Goal: Task Accomplishment & Management: Manage account settings

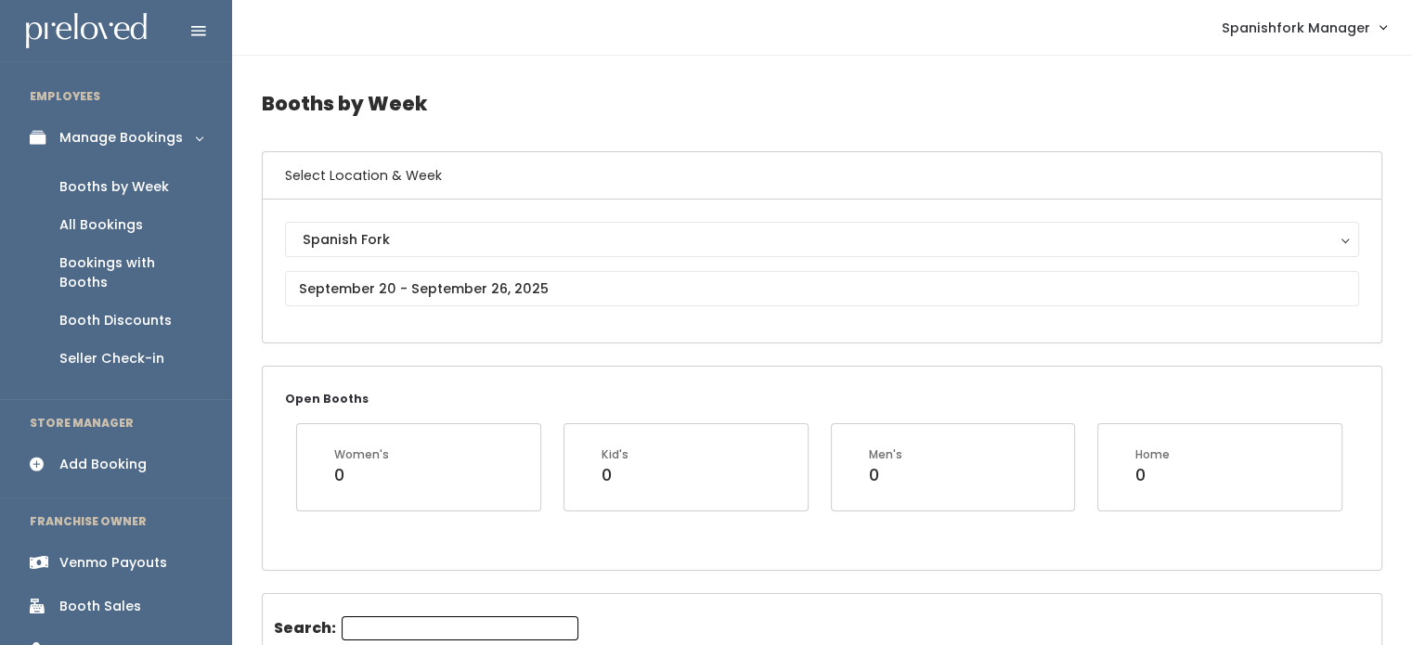
click at [162, 311] on div "Booth Discounts" at bounding box center [115, 320] width 112 height 19
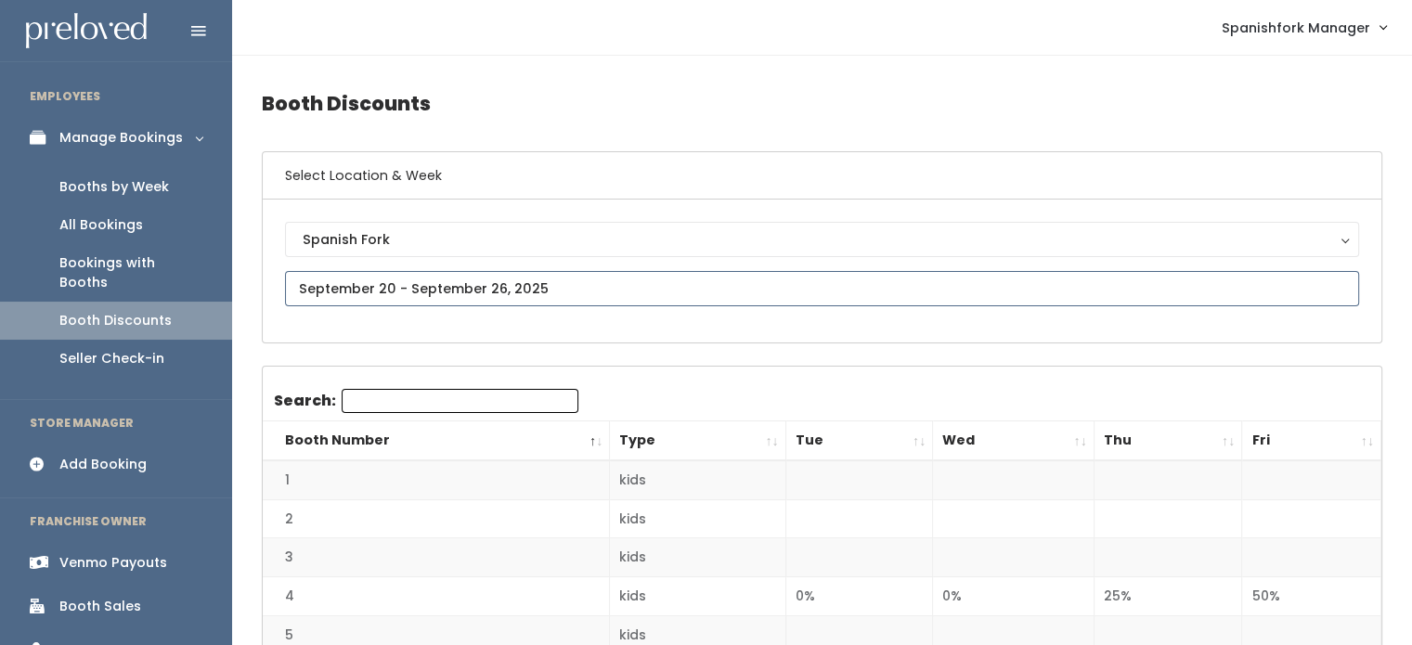
click at [513, 283] on input "text" at bounding box center [822, 288] width 1074 height 35
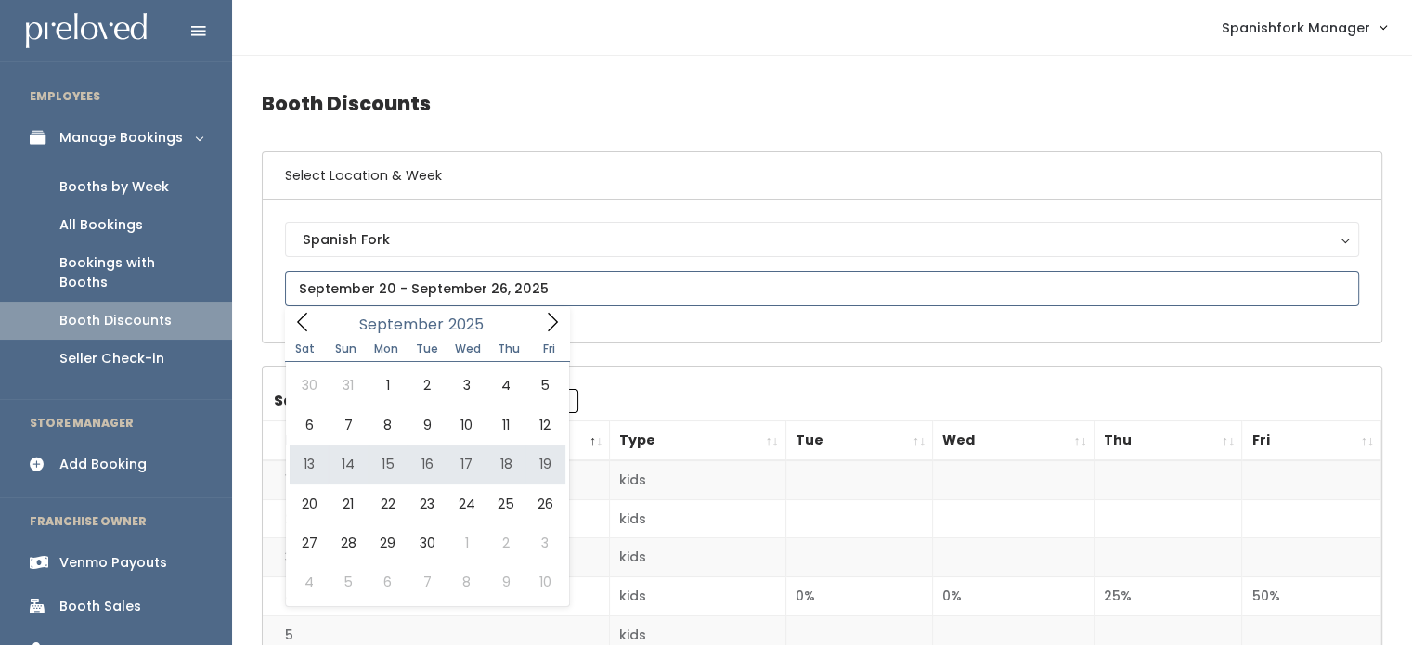
type input "[DATE] to [DATE]"
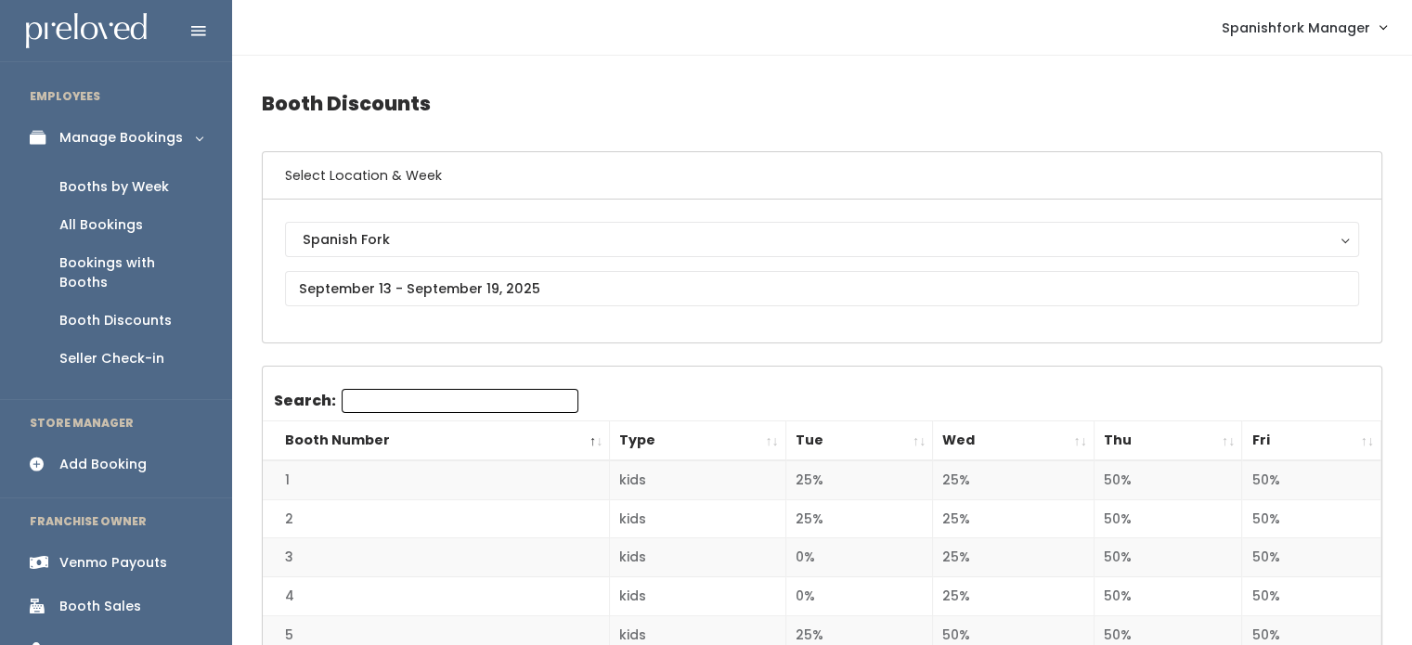
scroll to position [245, 0]
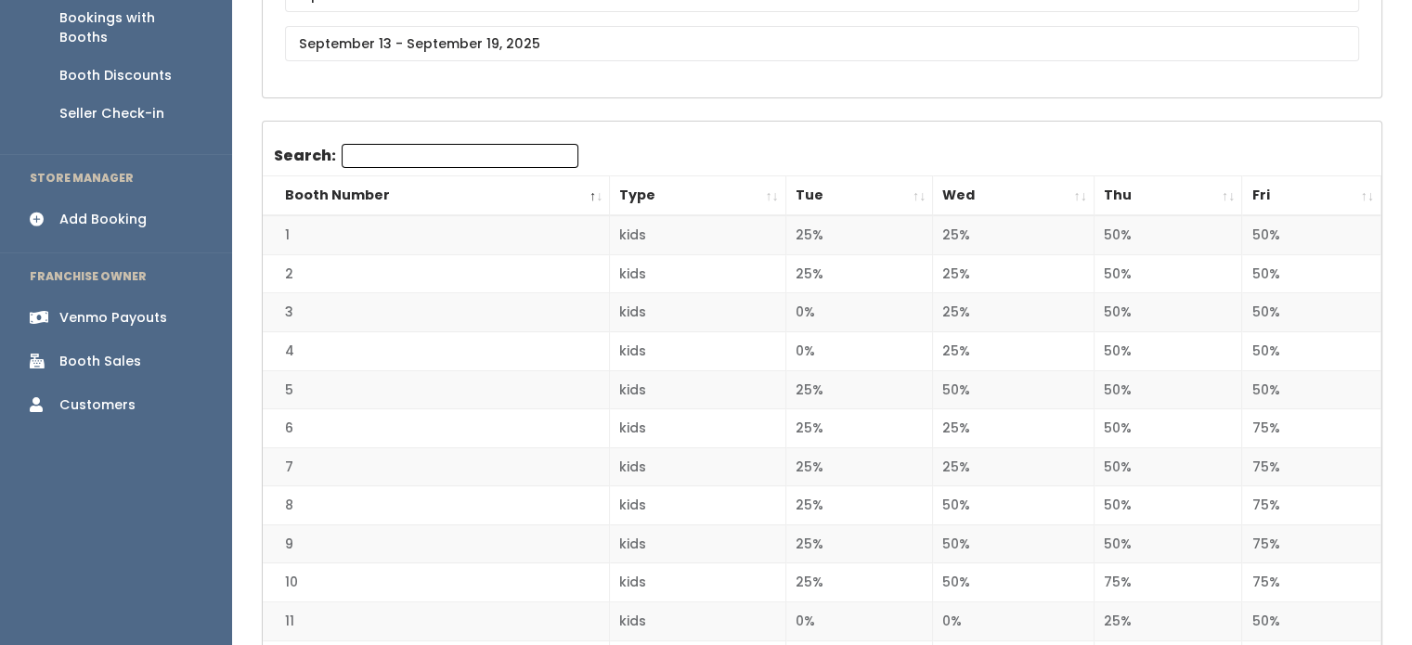
click at [1300, 197] on th "Fri" at bounding box center [1311, 196] width 139 height 40
click at [1300, 196] on th "Fri" at bounding box center [1311, 196] width 139 height 40
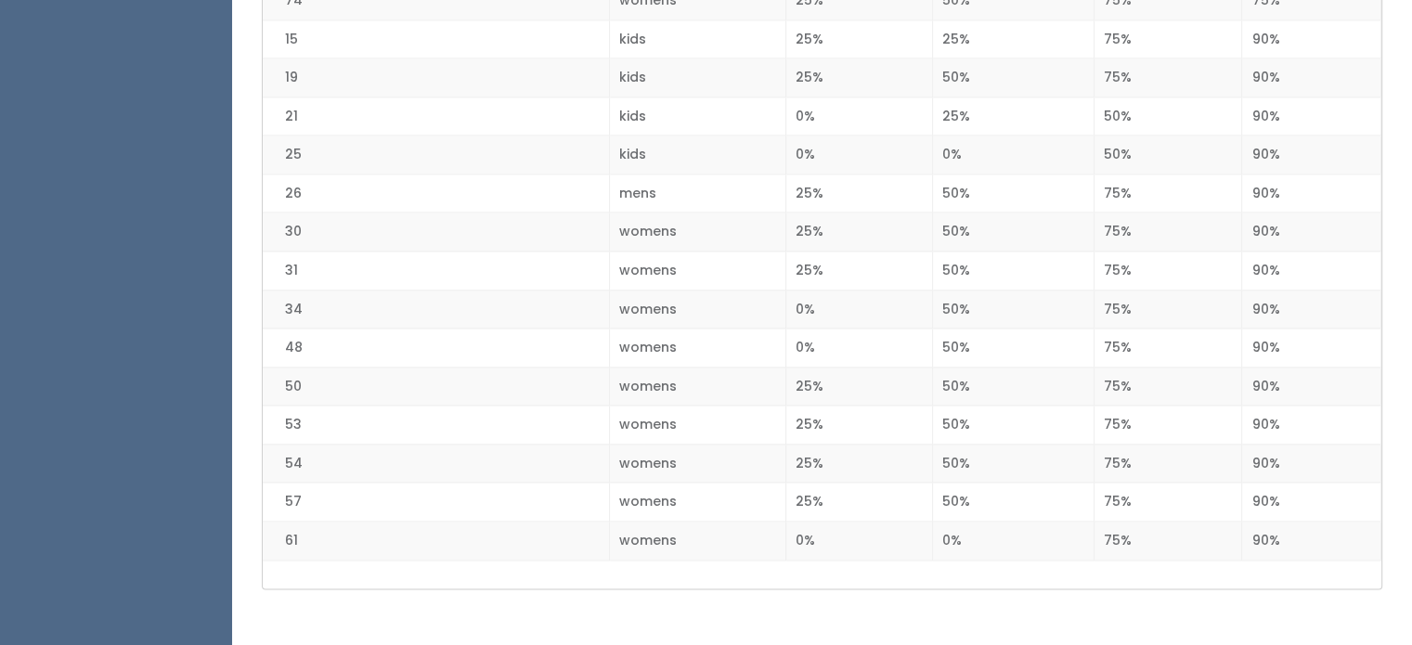
scroll to position [2802, 0]
